Goal: Obtain resource: Download file/media

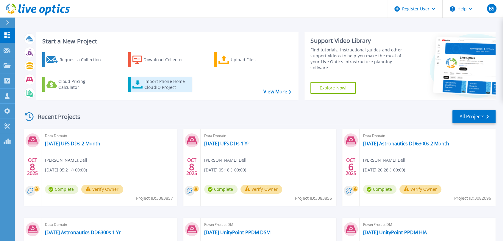
click at [159, 89] on div "Import Phone Home CloudIQ Project" at bounding box center [167, 85] width 46 height 12
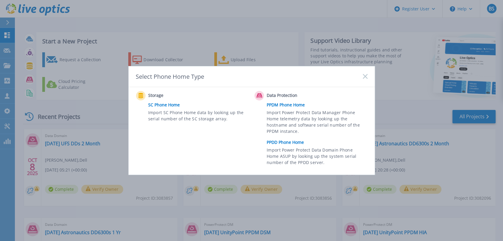
click at [279, 139] on link "PPDD Phone Home" at bounding box center [318, 142] width 104 height 9
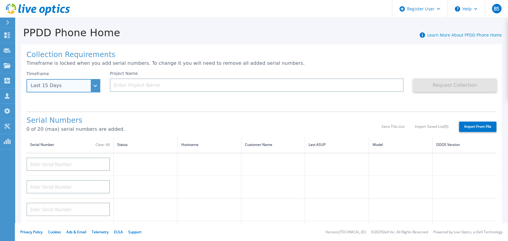
click at [89, 90] on div "Last 15 Days" at bounding box center [63, 85] width 74 height 13
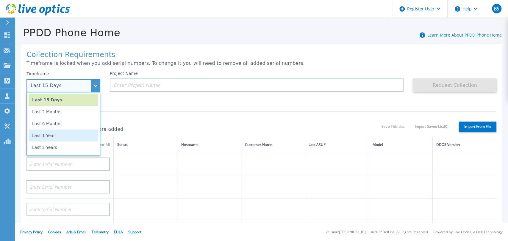
click at [56, 135] on li "Last 1 Year" at bounding box center [64, 136] width 70 height 12
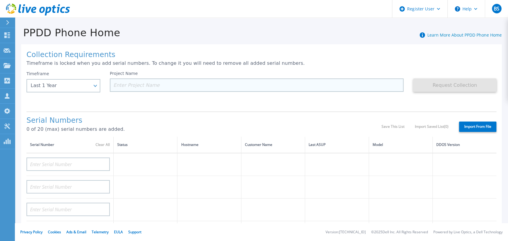
click at [145, 87] on input at bounding box center [257, 85] width 294 height 13
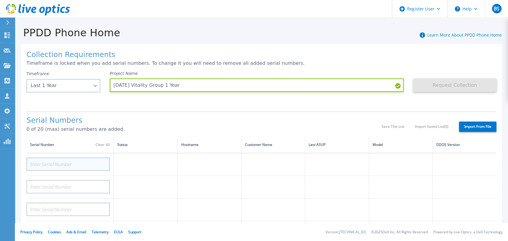
type input "2025.10.08 Vitality Group 1 Year"
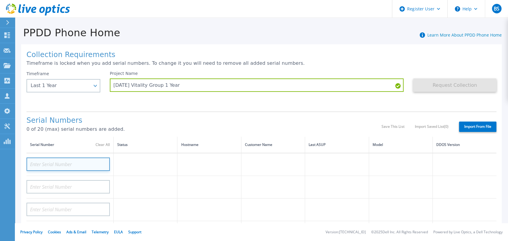
click at [78, 165] on input at bounding box center [67, 164] width 83 height 13
paste input "APM00182603732"
type input "APM00182603732"
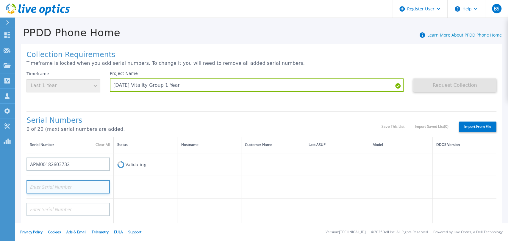
click at [71, 183] on input at bounding box center [67, 186] width 83 height 13
paste input "APM00182603732"
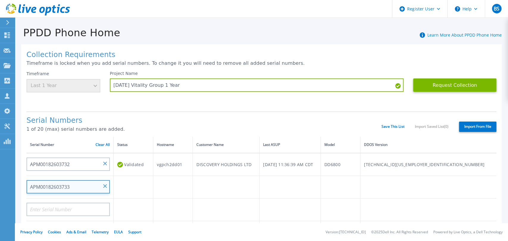
type input "APM00182603733"
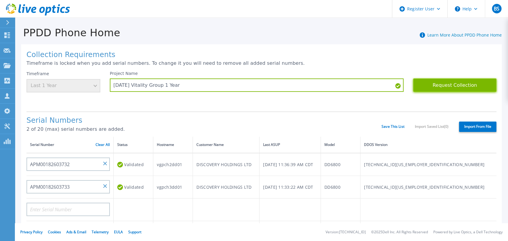
click at [450, 83] on button "Request Collection" at bounding box center [454, 85] width 83 height 13
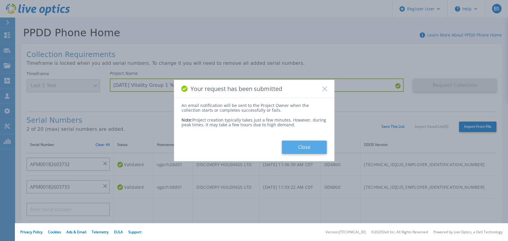
click at [319, 146] on button "Close" at bounding box center [304, 147] width 45 height 13
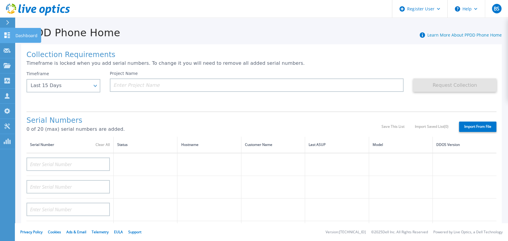
click at [10, 34] on icon at bounding box center [7, 35] width 6 height 6
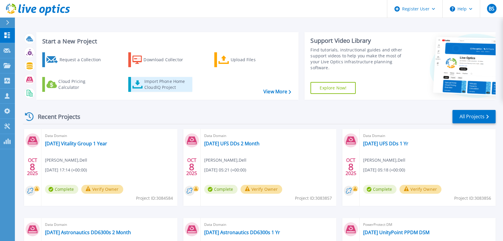
click at [154, 86] on div "Import Phone Home CloudIQ Project" at bounding box center [167, 85] width 46 height 12
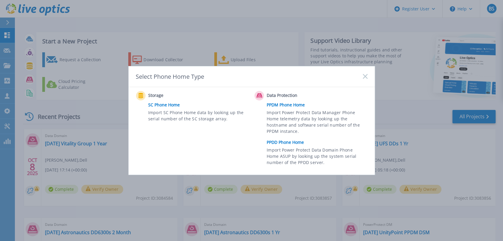
click at [364, 76] on rect at bounding box center [364, 76] width 5 height 5
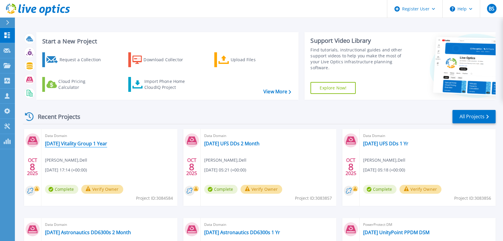
click at [72, 143] on link "2025.10.08 Vitality Group 1 Year" at bounding box center [76, 144] width 62 height 6
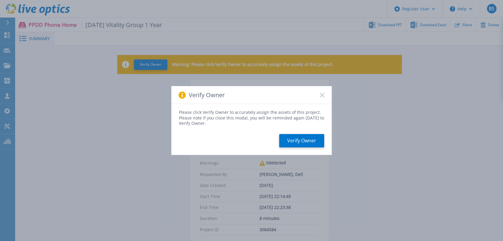
click at [321, 93] on icon at bounding box center [321, 95] width 5 height 5
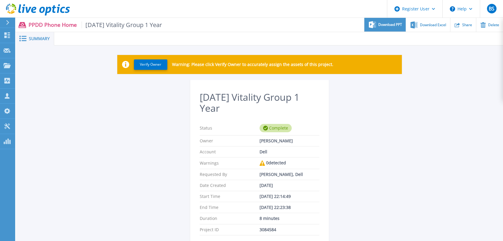
click at [388, 25] on span "Download PPT" at bounding box center [390, 25] width 24 height 4
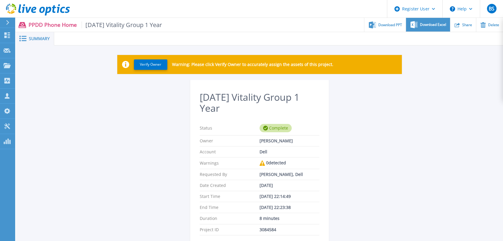
click at [434, 25] on span "Download Excel" at bounding box center [433, 25] width 26 height 4
